Goal: Task Accomplishment & Management: Complete application form

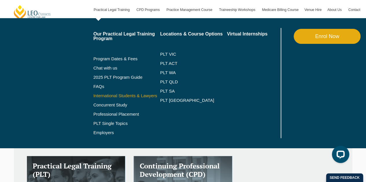
scroll to position [77, 0]
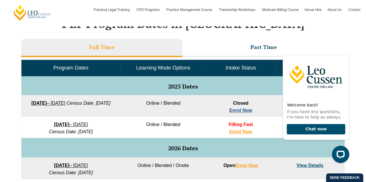
scroll to position [251, 0]
